Goal: Transaction & Acquisition: Purchase product/service

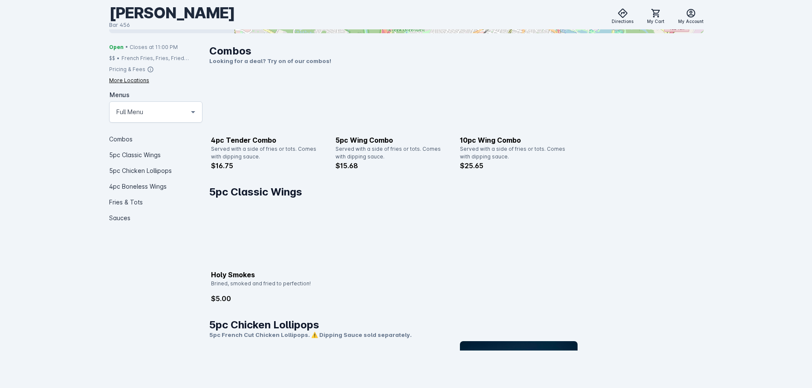
scroll to position [213, 0]
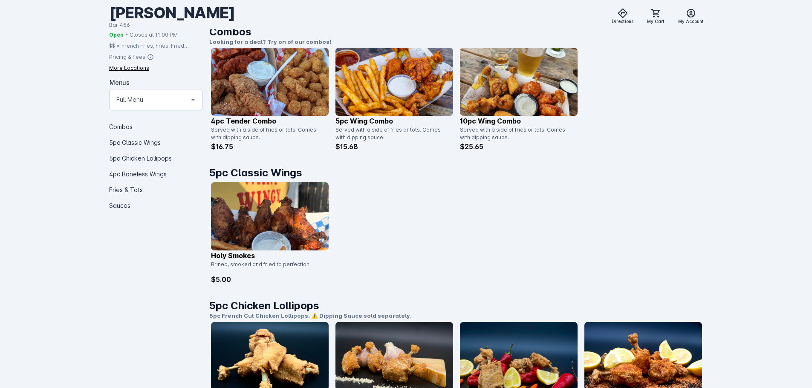
click at [676, 196] on div "Holy Smokes Brined, smoked and fried to perfection! $5.00" at bounding box center [456, 233] width 491 height 102
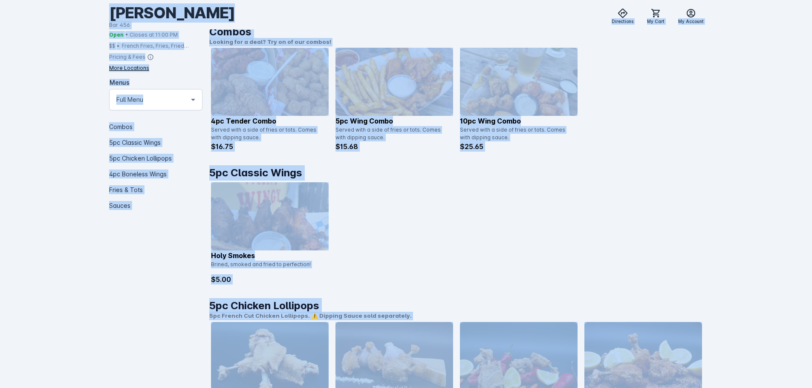
copy body "Explore Sign Up Explore Directions My Cart My Account Tommy Want Wingy Bar 456 …"
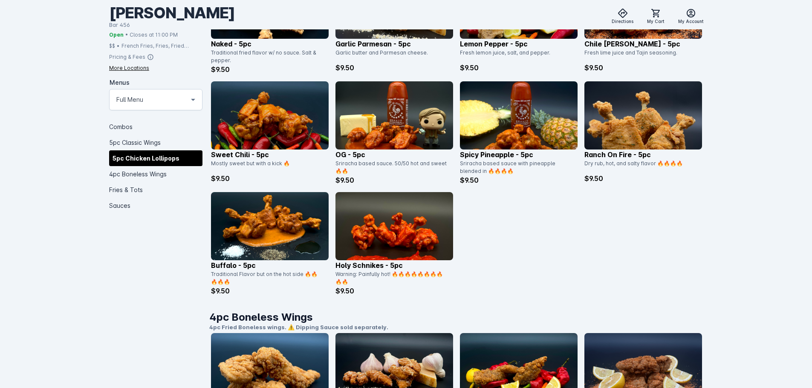
scroll to position [431, 0]
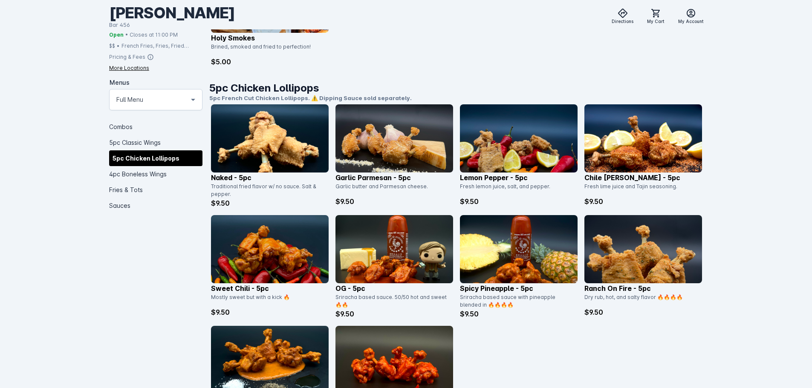
click at [391, 362] on img at bounding box center [394, 360] width 118 height 68
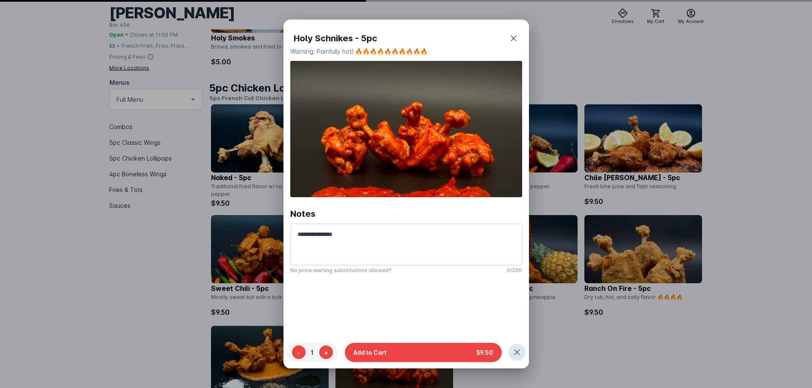
scroll to position [0, 0]
click at [75, 95] on div at bounding box center [406, 194] width 812 height 388
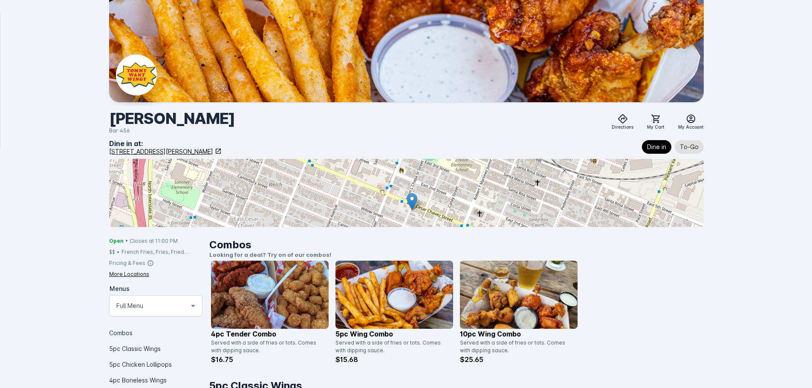
click at [138, 75] on img at bounding box center [136, 75] width 41 height 41
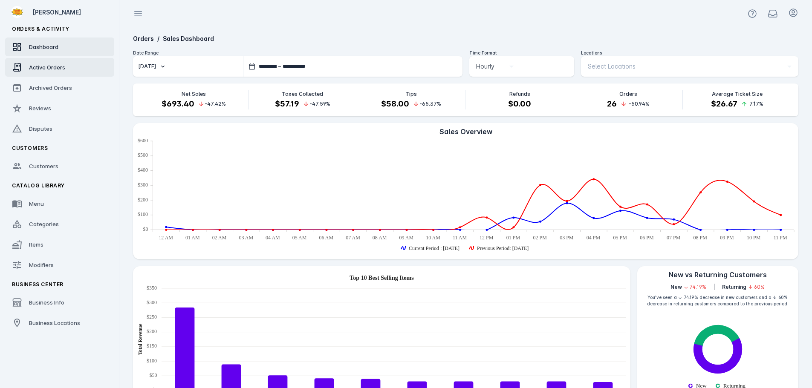
click at [42, 69] on span "Active Orders" at bounding box center [47, 67] width 36 height 7
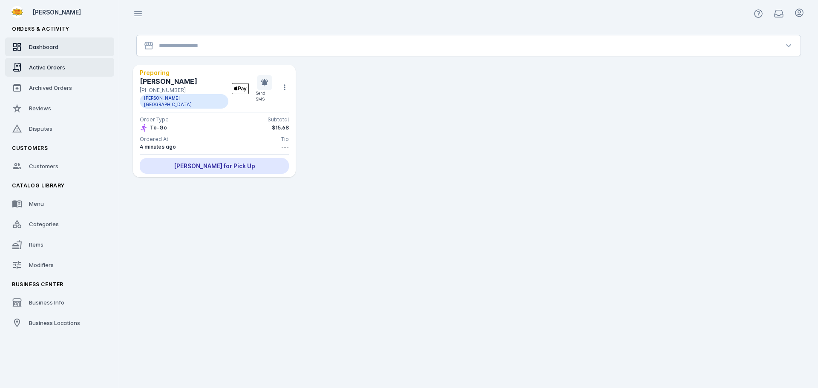
click at [55, 40] on link "Dashboard" at bounding box center [59, 46] width 109 height 19
